Goal: Information Seeking & Learning: Learn about a topic

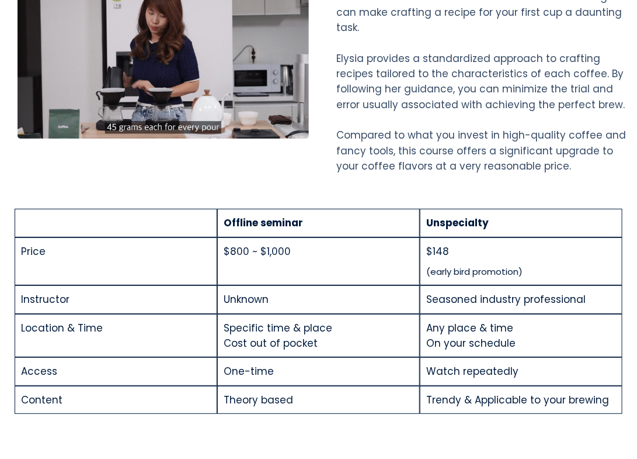
scroll to position [1169, 0]
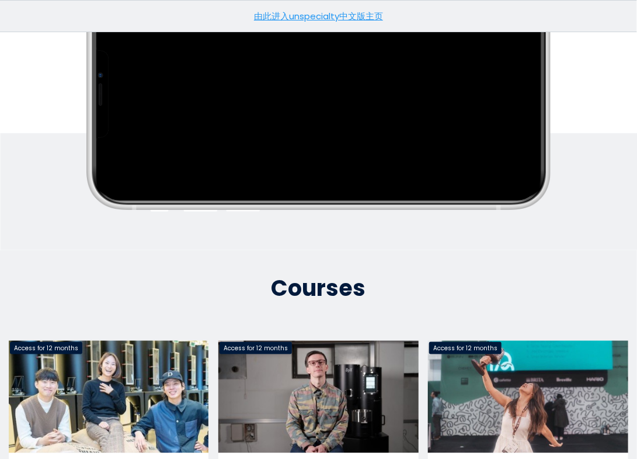
scroll to position [382, 0]
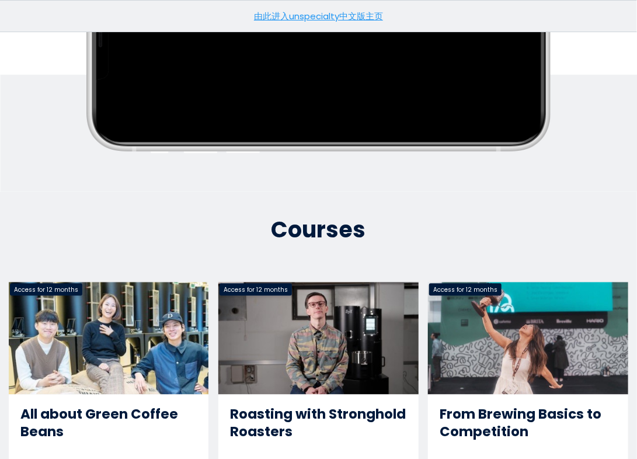
click at [328, 305] on link "Roasting with Stronghold Roasters" at bounding box center [319, 419] width 200 height 274
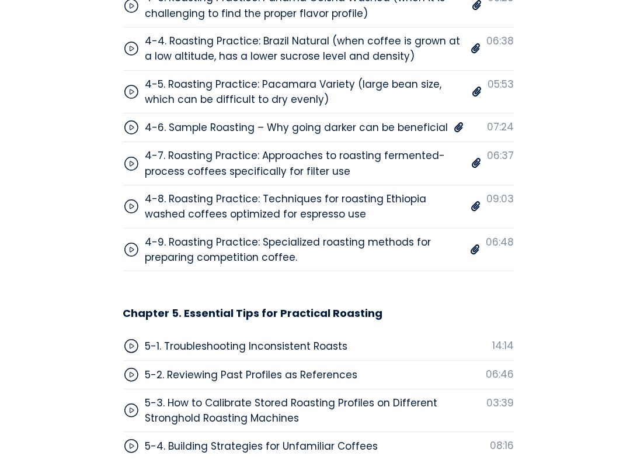
scroll to position [4499, 0]
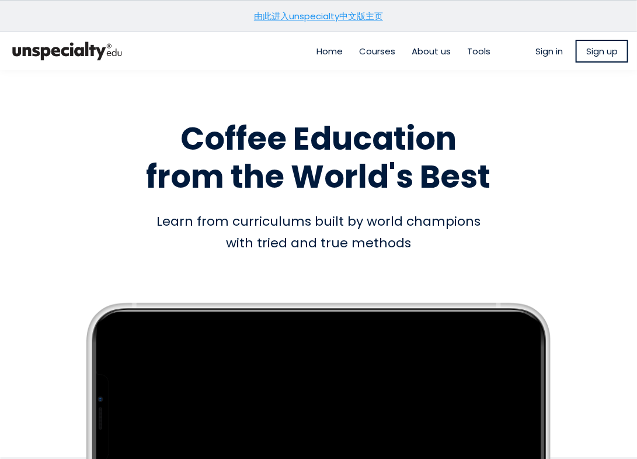
click at [339, 17] on link "由此进入unspecialty中文版主页" at bounding box center [318, 16] width 129 height 12
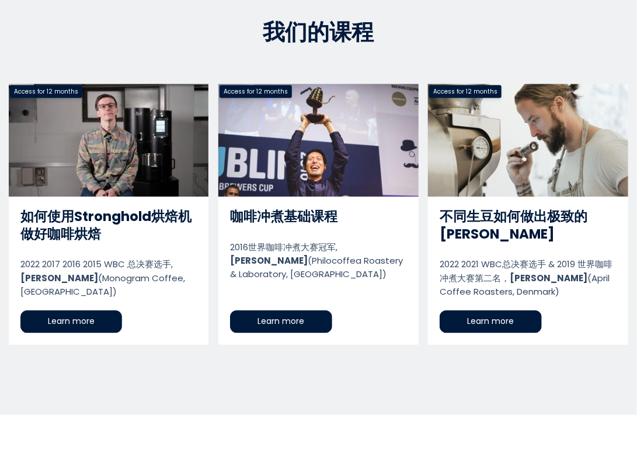
scroll to position [467, 0]
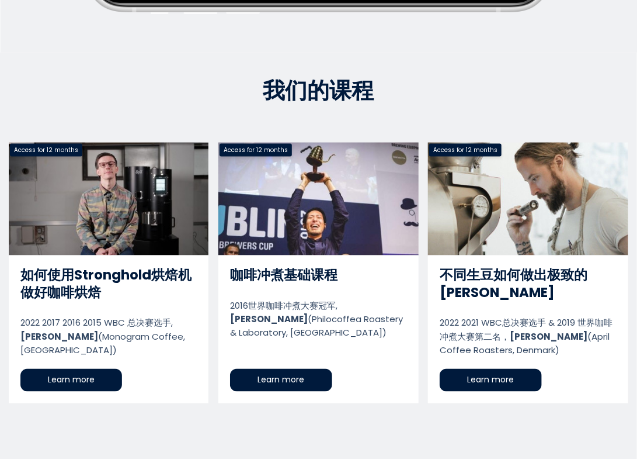
click at [117, 204] on link "如何使用Stronghold烘焙机做好咖啡烘焙" at bounding box center [109, 273] width 200 height 261
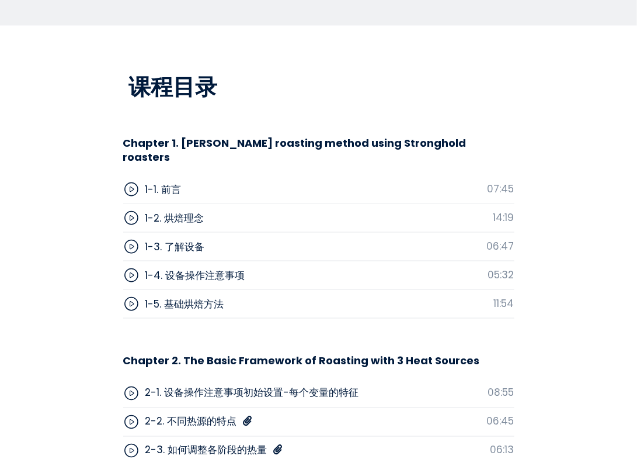
scroll to position [3564, 0]
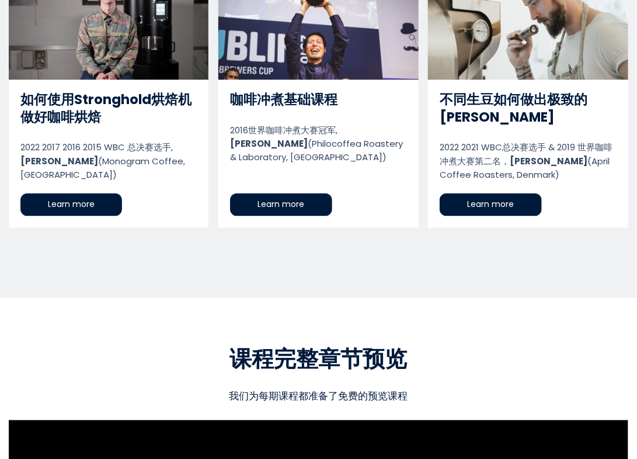
scroll to position [584, 0]
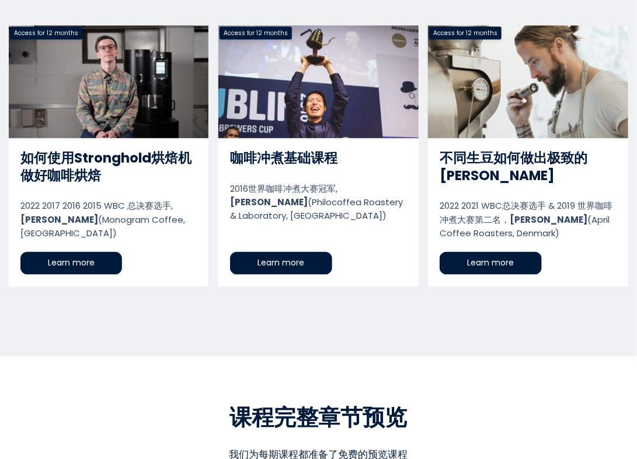
click at [460, 109] on link "不同生豆如何做出极致的浅烘" at bounding box center [528, 156] width 200 height 261
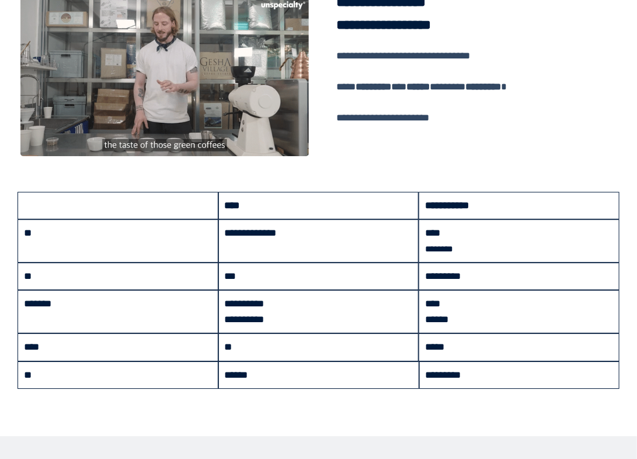
scroll to position [716, 0]
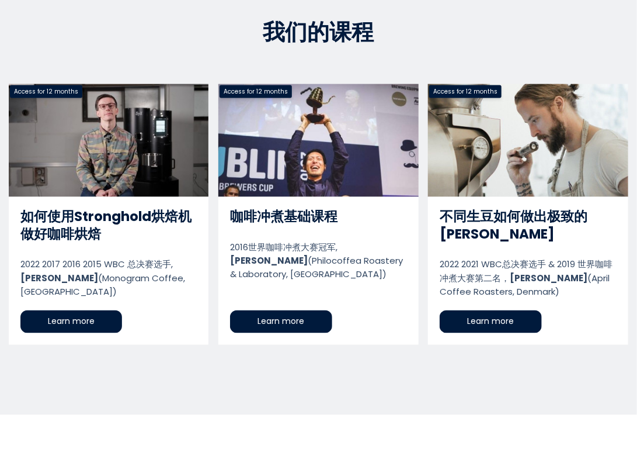
scroll to position [584, 0]
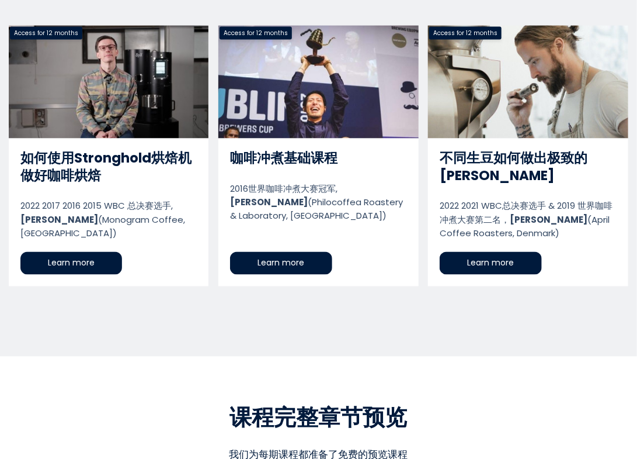
click at [365, 91] on link "咖啡冲煮基础课程" at bounding box center [319, 156] width 200 height 261
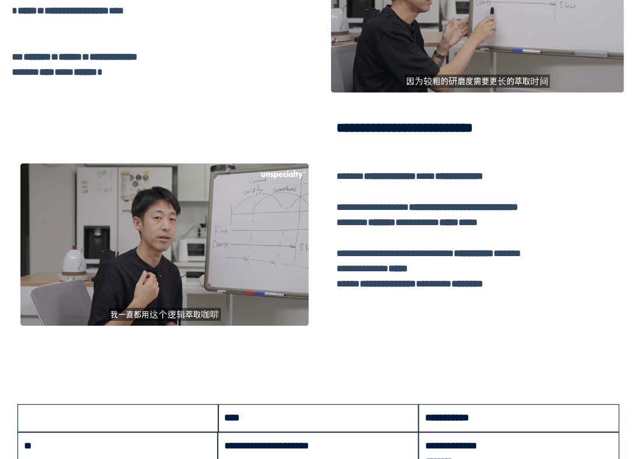
scroll to position [760, 0]
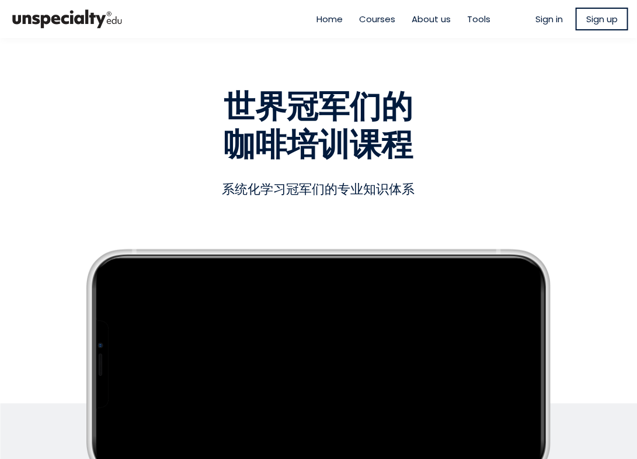
click at [377, 20] on span "Courses" at bounding box center [378, 18] width 36 height 13
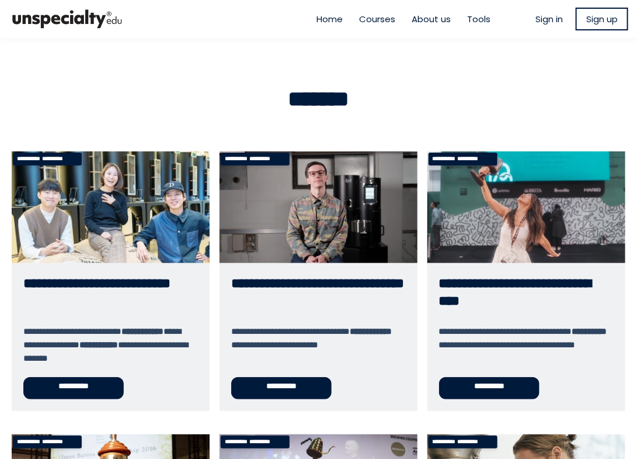
scroll to position [58, 0]
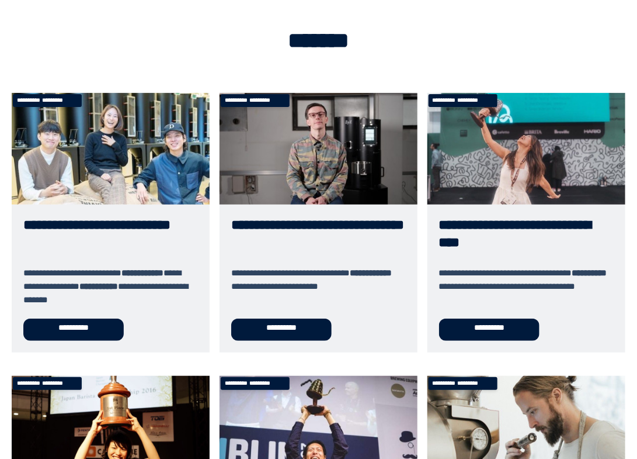
click at [154, 148] on link "**********" at bounding box center [111, 222] width 198 height 259
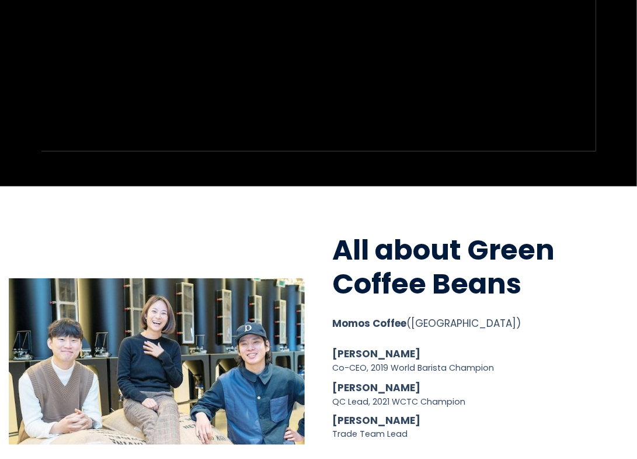
scroll to position [58, 0]
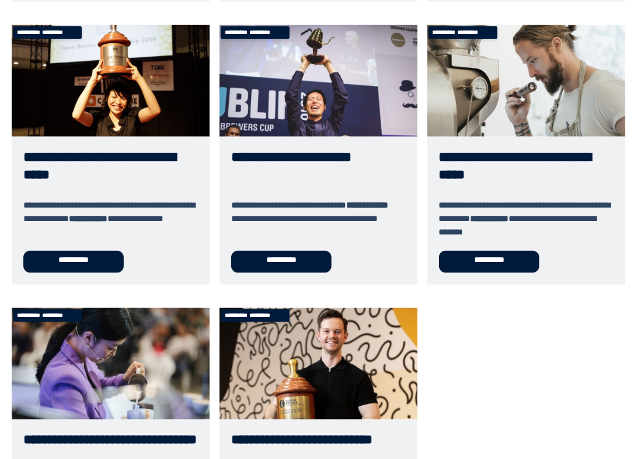
scroll to position [467, 0]
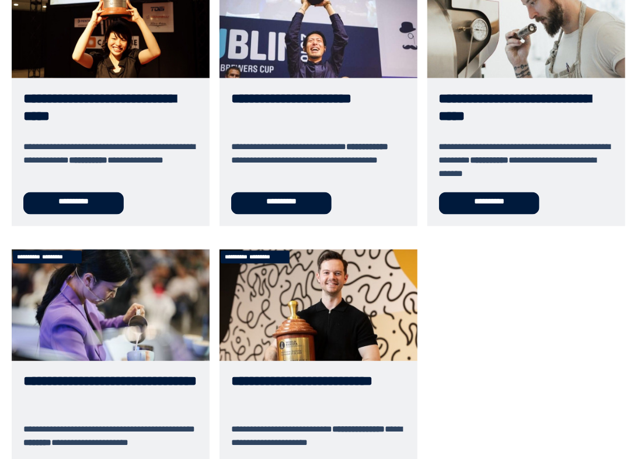
click at [459, 24] on link "**********" at bounding box center [527, 96] width 198 height 259
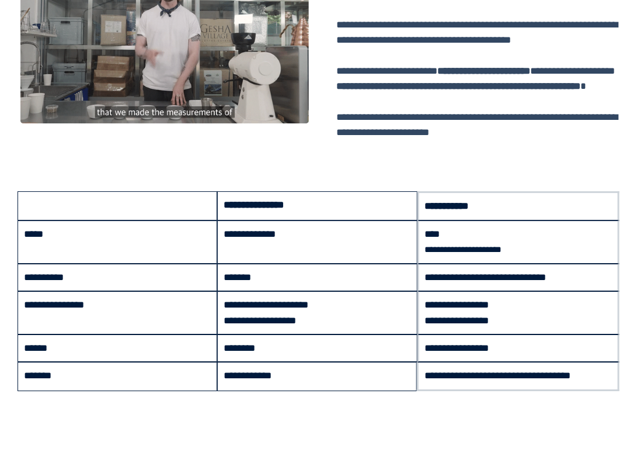
scroll to position [1201, 0]
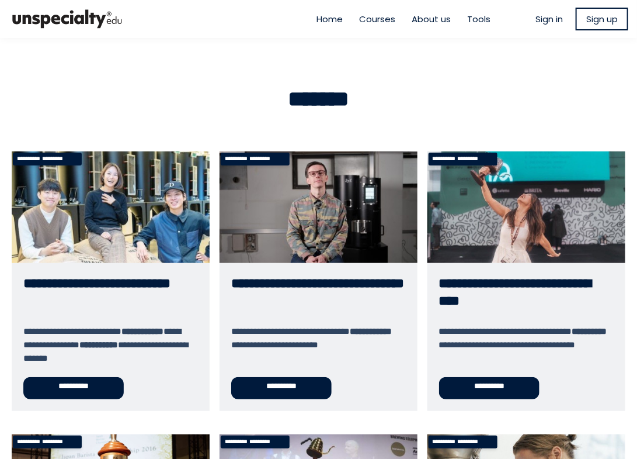
scroll to position [58, 0]
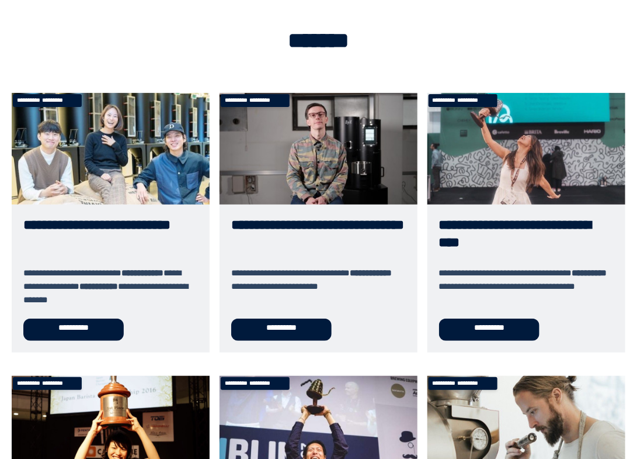
click at [293, 252] on link "**********" at bounding box center [319, 222] width 198 height 259
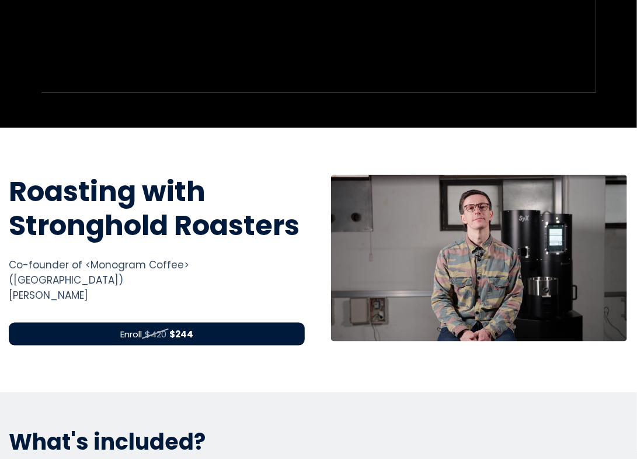
scroll to position [351, 0]
